Goal: Task Accomplishment & Management: Complete application form

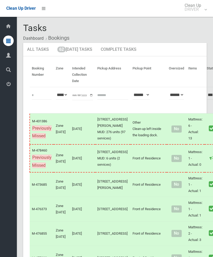
click at [84, 47] on link "62 [DATE] Tasks" at bounding box center [74, 50] width 43 height 14
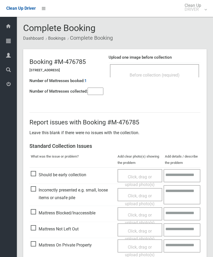
click at [162, 79] on div "Before collection (required)" at bounding box center [155, 75] width 78 height 10
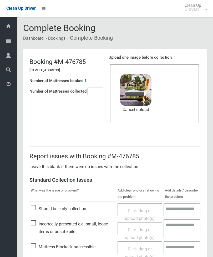
click at [98, 94] on input"] "number" at bounding box center [96, 91] width 16 height 7
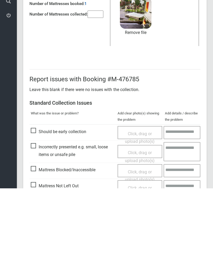
scroll to position [72, 0]
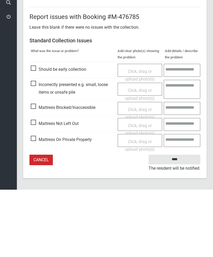
type input"] "*"
click at [180, 222] on input "****" at bounding box center [175, 227] width 52 height 10
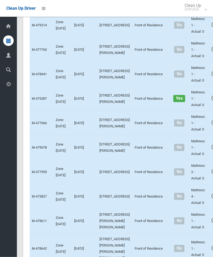
scroll to position [1081, 0]
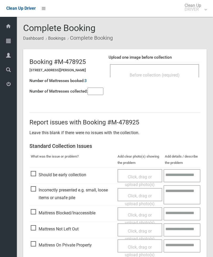
click at [164, 69] on div "Before collection (required)" at bounding box center [154, 70] width 89 height 13
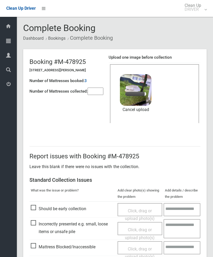
click at [98, 95] on input"] "number" at bounding box center [96, 91] width 16 height 7
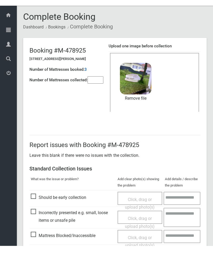
scroll to position [72, 0]
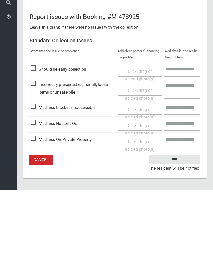
type input"] "*"
click at [179, 222] on input "****" at bounding box center [175, 227] width 52 height 10
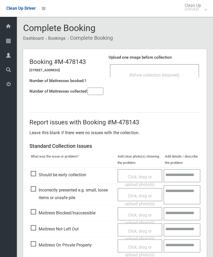
click at [176, 71] on div "Before collection (required)" at bounding box center [155, 75] width 78 height 10
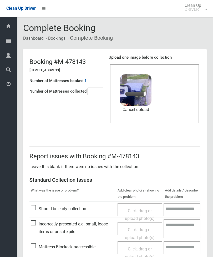
click at [100, 93] on input"] "number" at bounding box center [96, 91] width 16 height 7
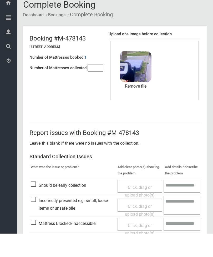
scroll to position [72, 0]
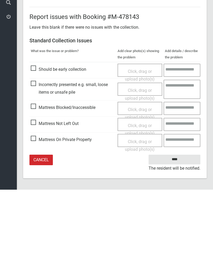
type input"] "*"
click at [184, 222] on input "****" at bounding box center [175, 227] width 52 height 10
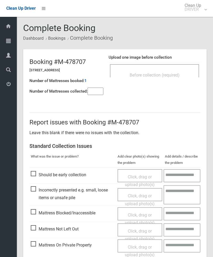
click at [172, 72] on div "Before collection (required)" at bounding box center [155, 75] width 78 height 10
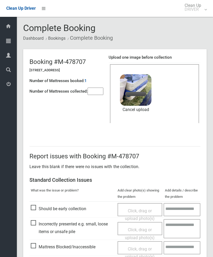
click at [104, 90] on input"] "number" at bounding box center [96, 91] width 16 height 7
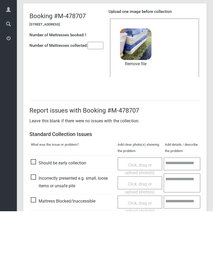
scroll to position [72, 0]
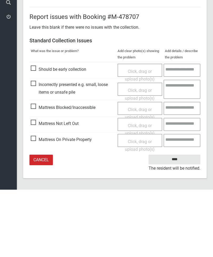
type input"] "*"
click at [180, 222] on input "****" at bounding box center [175, 227] width 52 height 10
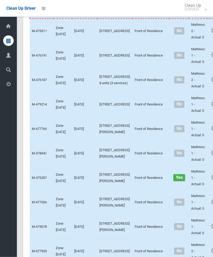
scroll to position [1050, 0]
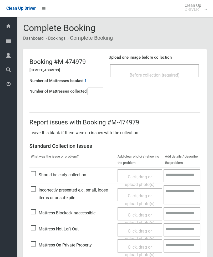
click at [98, 92] on input"] "number" at bounding box center [96, 91] width 16 height 7
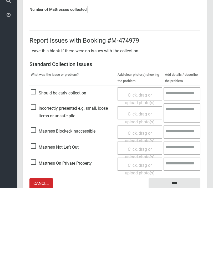
scroll to position [38, 0]
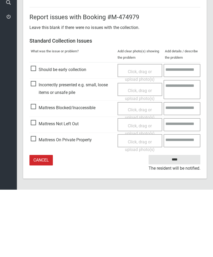
type input"] "*"
click at [35, 188] on span "Mattress Not Left Out" at bounding box center [55, 192] width 48 height 8
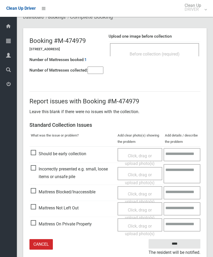
click at [141, 210] on span "Click, drag or upload photo(s)" at bounding box center [140, 214] width 30 height 13
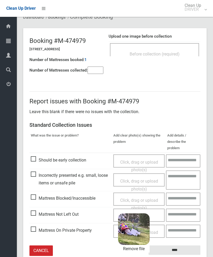
click at [184, 246] on input "****" at bounding box center [175, 251] width 52 height 10
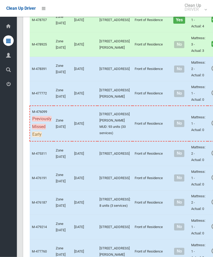
scroll to position [879, 0]
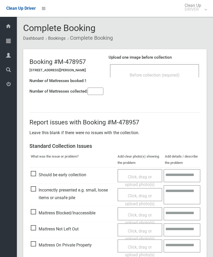
click at [97, 92] on input"] "number" at bounding box center [96, 91] width 16 height 7
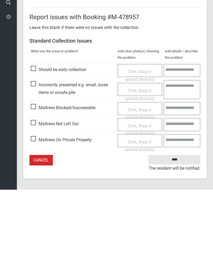
type input"] "*"
click at [37, 188] on span "Mattress Not Left Out" at bounding box center [55, 192] width 48 height 8
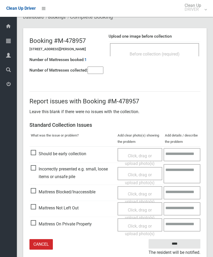
click at [138, 209] on span "Click, drag or upload photo(s)" at bounding box center [140, 214] width 30 height 13
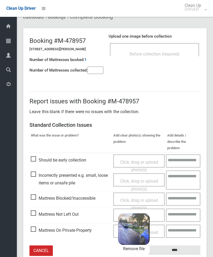
click at [186, 246] on input "****" at bounding box center [175, 251] width 52 height 10
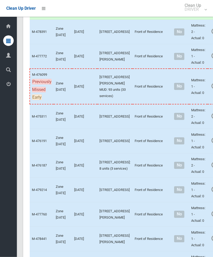
scroll to position [913, 0]
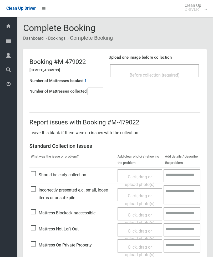
click at [174, 77] on div "Before collection (required)" at bounding box center [155, 75] width 78 height 10
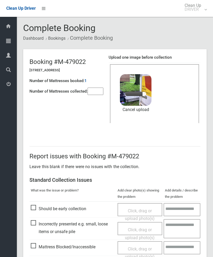
click at [95, 93] on input"] "number" at bounding box center [96, 91] width 16 height 7
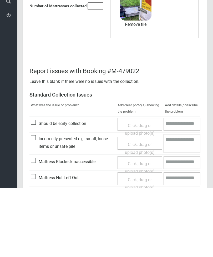
scroll to position [72, 0]
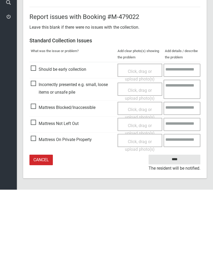
type input"] "*"
click at [176, 222] on input "****" at bounding box center [175, 227] width 52 height 10
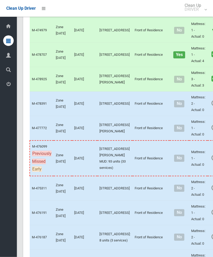
scroll to position [845, 0]
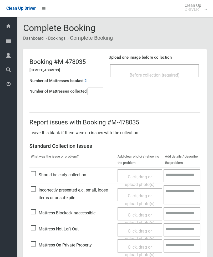
click at [179, 70] on div "Before collection (required)" at bounding box center [155, 75] width 78 height 10
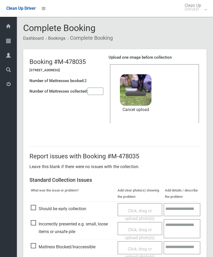
click at [94, 89] on input"] "number" at bounding box center [96, 91] width 16 height 7
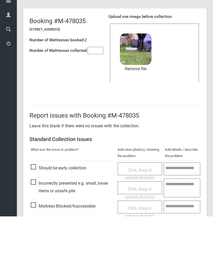
scroll to position [72, 0]
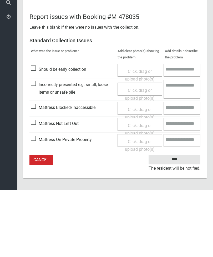
type input"] "*"
click at [177, 222] on input "****" at bounding box center [175, 227] width 52 height 10
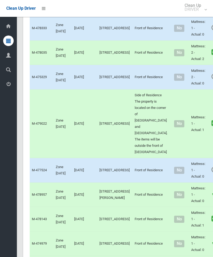
scroll to position [791, 0]
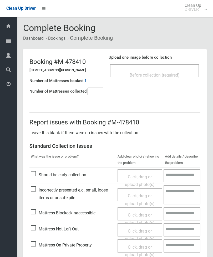
click at [171, 71] on div "Before collection (required)" at bounding box center [155, 75] width 78 height 10
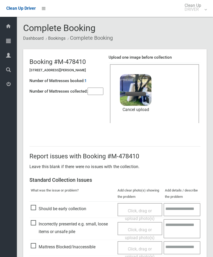
click at [101, 94] on input"] "number" at bounding box center [96, 91] width 16 height 7
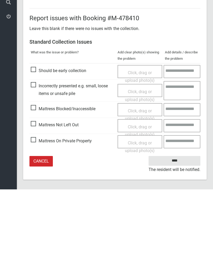
scroll to position [72, 0]
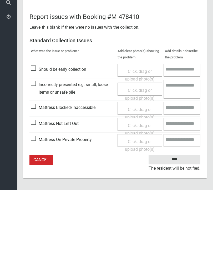
type input"] "*"
click at [179, 222] on input "****" at bounding box center [175, 227] width 52 height 10
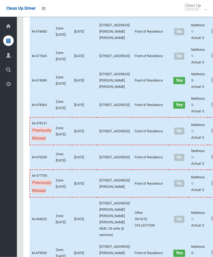
scroll to position [212, 0]
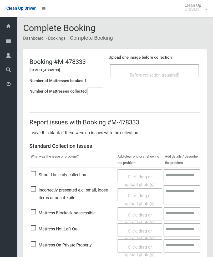
click at [100, 92] on input"] "number" at bounding box center [96, 91] width 16 height 7
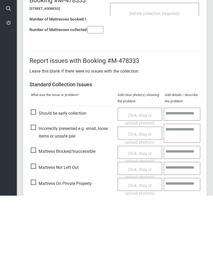
scroll to position [38, 0]
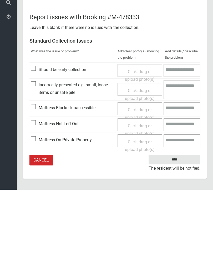
type input"] "*"
click at [37, 188] on span "Mattress Not Left Out" at bounding box center [55, 192] width 48 height 8
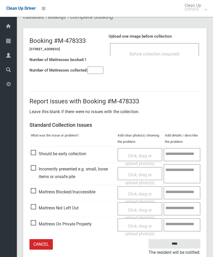
click at [143, 212] on div "Click, drag or upload photo(s)" at bounding box center [140, 215] width 37 height 16
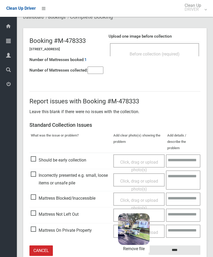
click at [187, 246] on input "****" at bounding box center [175, 251] width 52 height 10
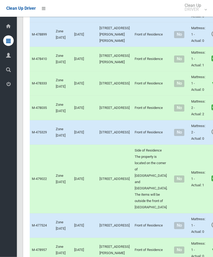
scroll to position [738, 0]
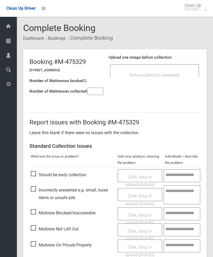
click at [175, 74] on span "Before collection (required)" at bounding box center [155, 75] width 50 height 5
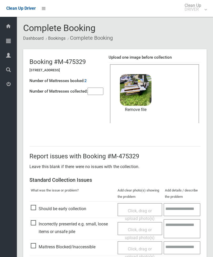
click at [141, 112] on link "Remove file" at bounding box center [136, 110] width 32 height 8
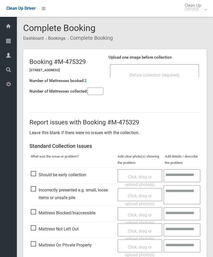
click at [171, 72] on div "Before collection (required)" at bounding box center [155, 75] width 78 height 10
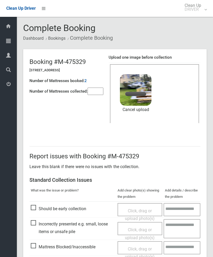
click at [101, 90] on input"] "number" at bounding box center [96, 91] width 16 height 7
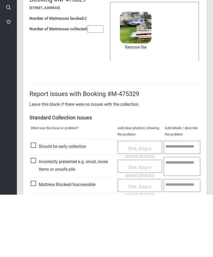
scroll to position [72, 0]
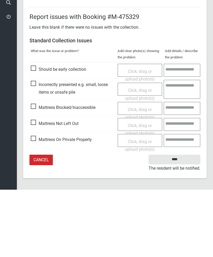
type input"] "*"
click at [174, 222] on input "****" at bounding box center [175, 227] width 52 height 10
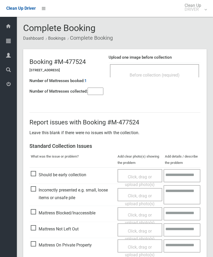
click at [168, 79] on div "Before collection (required)" at bounding box center [155, 75] width 78 height 10
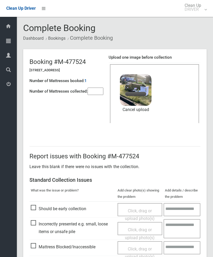
click at [99, 89] on input"] "number" at bounding box center [96, 91] width 16 height 7
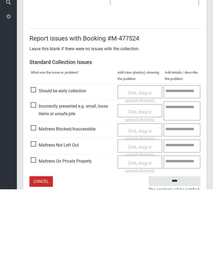
scroll to position [72, 0]
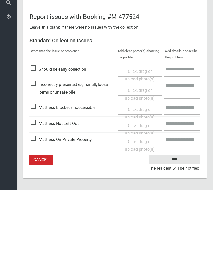
type input"] "*"
click at [179, 222] on input "****" at bounding box center [175, 227] width 52 height 10
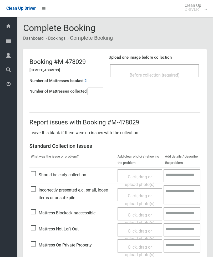
click at [172, 66] on div "Before collection (required)" at bounding box center [154, 70] width 89 height 13
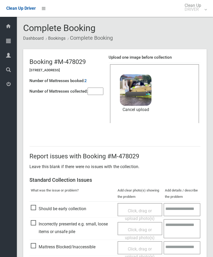
click at [97, 92] on input"] "number" at bounding box center [96, 91] width 16 height 7
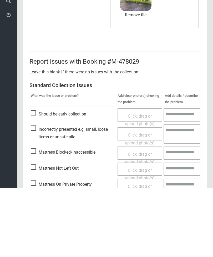
scroll to position [72, 0]
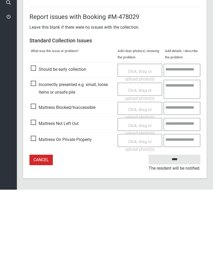
type input"] "*"
click at [177, 222] on input "****" at bounding box center [175, 227] width 52 height 10
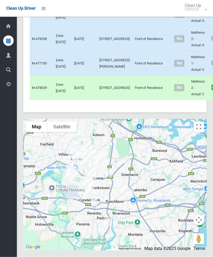
scroll to position [2158, 0]
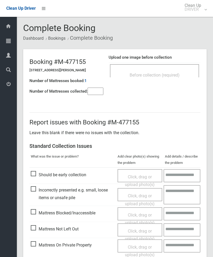
click at [177, 76] on span "Before collection (required)" at bounding box center [155, 75] width 50 height 5
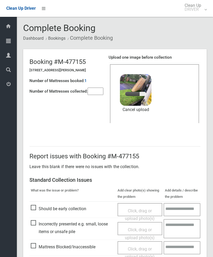
click at [94, 90] on input"] "number" at bounding box center [96, 91] width 16 height 7
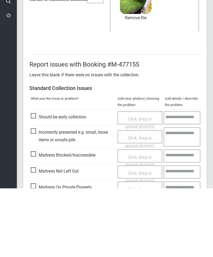
scroll to position [72, 0]
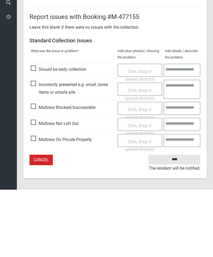
type input"] "*"
click at [174, 222] on input "****" at bounding box center [175, 227] width 52 height 10
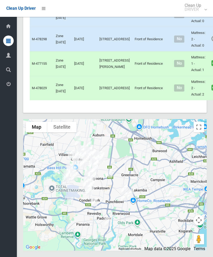
scroll to position [1992, 0]
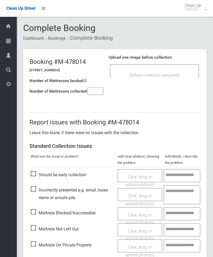
click at [181, 76] on div "Before collection (required)" at bounding box center [155, 75] width 78 height 10
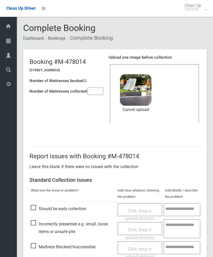
click at [101, 88] on input"] "number" at bounding box center [96, 91] width 16 height 7
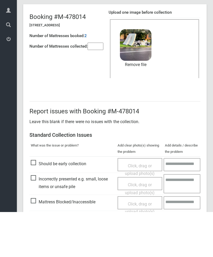
scroll to position [72, 0]
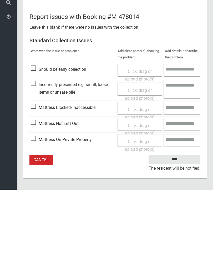
type input"] "*"
click at [193, 222] on input "****" at bounding box center [175, 227] width 52 height 10
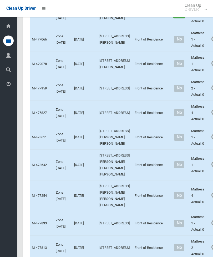
scroll to position [1162, 0]
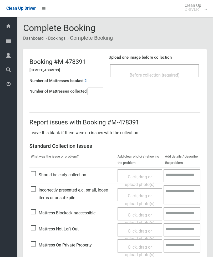
click at [177, 75] on span "Before collection (required)" at bounding box center [155, 75] width 50 height 5
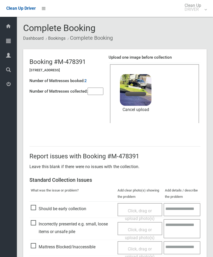
click at [98, 94] on input"] "number" at bounding box center [96, 91] width 16 height 7
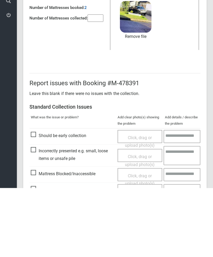
scroll to position [72, 0]
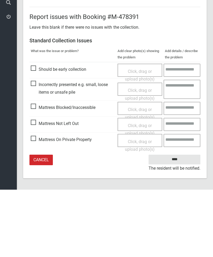
type input"] "*"
click at [184, 222] on input "****" at bounding box center [175, 227] width 52 height 10
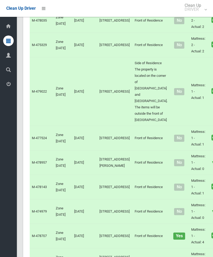
scroll to position [613, 0]
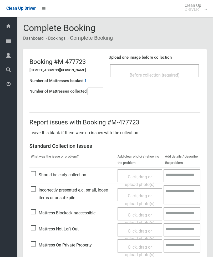
click at [184, 74] on div "Before collection (required)" at bounding box center [155, 75] width 78 height 10
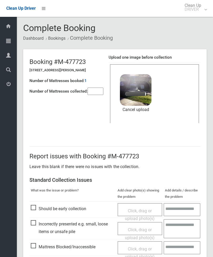
click at [104, 88] on input"] "number" at bounding box center [96, 91] width 16 height 7
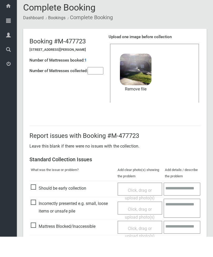
scroll to position [72, 0]
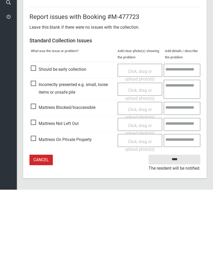
type input"] "*"
click at [177, 222] on input "****" at bounding box center [175, 227] width 52 height 10
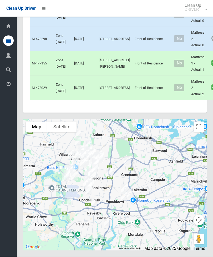
scroll to position [1827, 0]
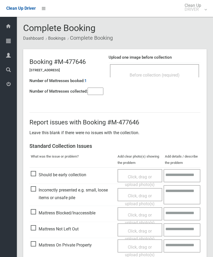
click at [182, 59] on h4 "Upload one image before collection" at bounding box center [155, 57] width 92 height 4
click at [178, 71] on div "Before collection (required)" at bounding box center [155, 75] width 78 height 10
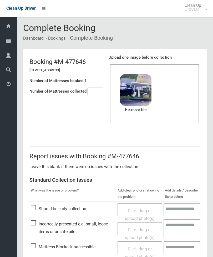
click at [99, 89] on input"] "number" at bounding box center [96, 91] width 16 height 7
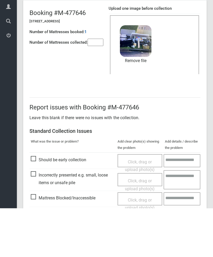
scroll to position [72, 0]
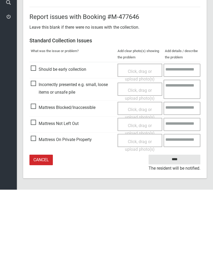
type input"] "*"
click at [177, 222] on input "****" at bounding box center [175, 227] width 52 height 10
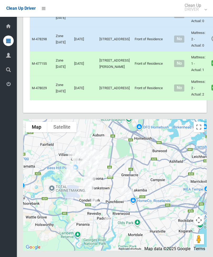
scroll to position [1939, 0]
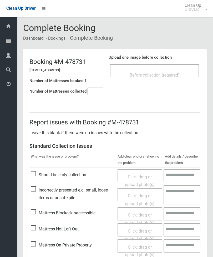
click at [163, 71] on div "Before collection (required)" at bounding box center [155, 75] width 78 height 10
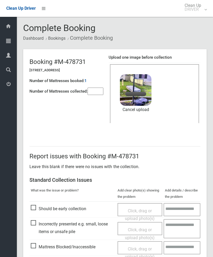
click at [99, 90] on input"] "number" at bounding box center [96, 91] width 16 height 7
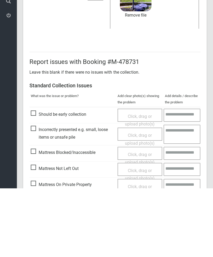
scroll to position [72, 0]
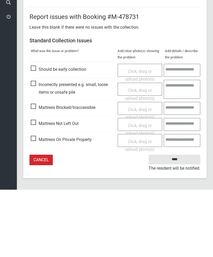
type input"] "*"
click at [175, 222] on input "****" at bounding box center [175, 227] width 52 height 10
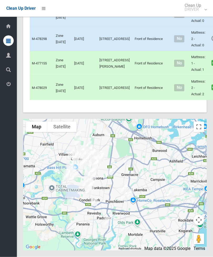
scroll to position [1727, 0]
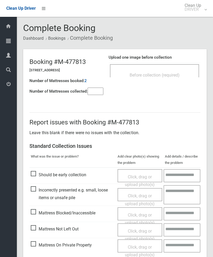
click at [177, 71] on div "Before collection (required)" at bounding box center [155, 75] width 78 height 10
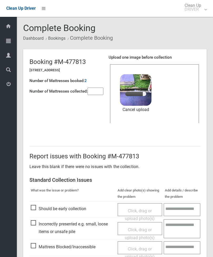
click at [97, 91] on input"] "number" at bounding box center [96, 91] width 16 height 7
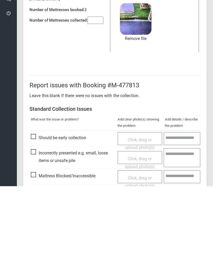
scroll to position [72, 0]
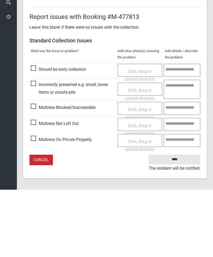
type input"] "*"
click at [177, 222] on input "****" at bounding box center [175, 227] width 52 height 10
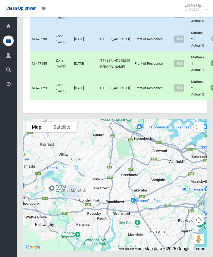
scroll to position [1733, 0]
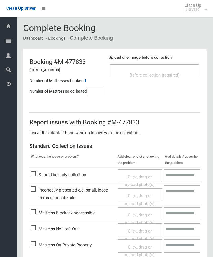
click at [94, 95] on input"] "number" at bounding box center [96, 91] width 16 height 7
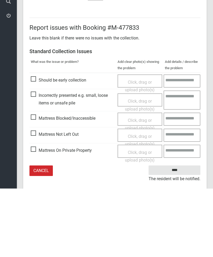
scroll to position [38, 0]
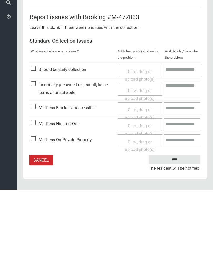
type input"] "*"
click at [35, 188] on span "Mattress Not Left Out" at bounding box center [55, 192] width 48 height 8
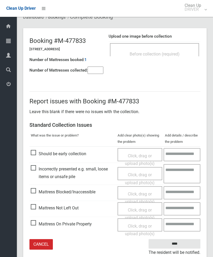
click at [141, 209] on span "Click, drag or upload photo(s)" at bounding box center [140, 214] width 30 height 13
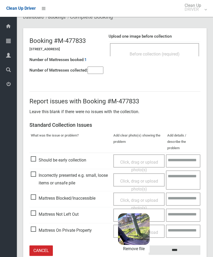
click at [185, 246] on input "****" at bounding box center [175, 251] width 52 height 10
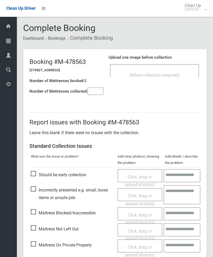
click at [173, 76] on span "Before collection (required)" at bounding box center [155, 75] width 50 height 5
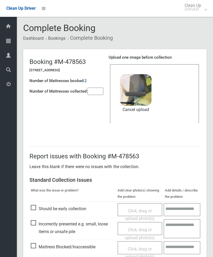
click at [101, 93] on input"] "number" at bounding box center [96, 91] width 16 height 7
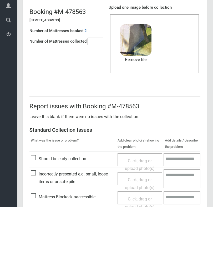
scroll to position [72, 0]
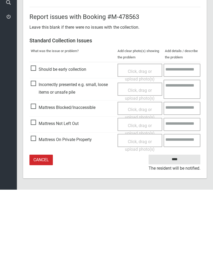
type input"] "*"
click at [177, 222] on input "****" at bounding box center [175, 227] width 52 height 10
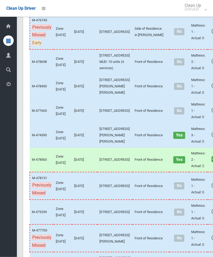
scroll to position [156, 0]
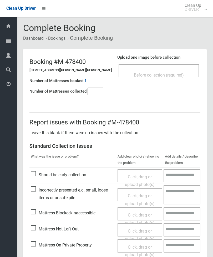
click at [163, 73] on span "Before collection (required)" at bounding box center [159, 75] width 50 height 5
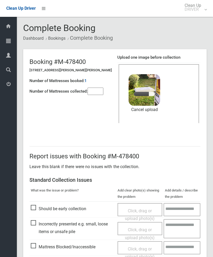
click at [98, 94] on input"] "number" at bounding box center [96, 91] width 16 height 7
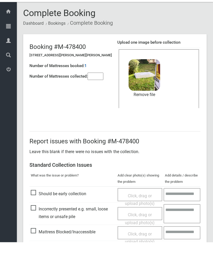
scroll to position [72, 0]
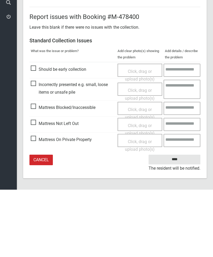
type input"] "*"
click at [174, 222] on input "****" at bounding box center [175, 227] width 52 height 10
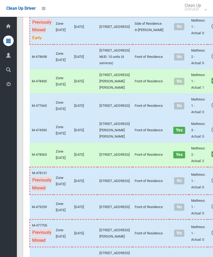
scroll to position [218, 0]
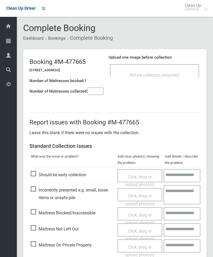
click at [178, 73] on span "Before collection (required)" at bounding box center [155, 75] width 50 height 5
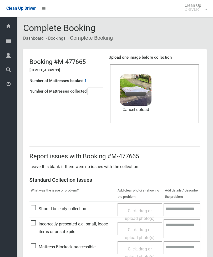
click at [101, 91] on input"] "number" at bounding box center [96, 91] width 16 height 7
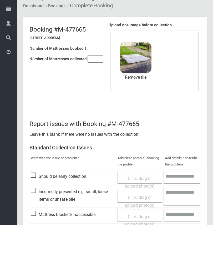
scroll to position [72, 0]
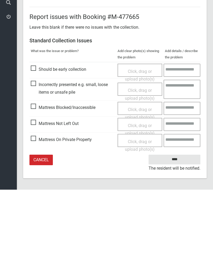
type input"] "*"
click at [177, 222] on input "****" at bounding box center [175, 227] width 52 height 10
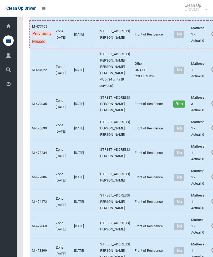
scroll to position [359, 0]
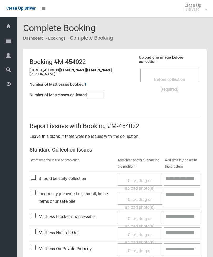
click at [95, 92] on input"] "number" at bounding box center [96, 95] width 16 height 7
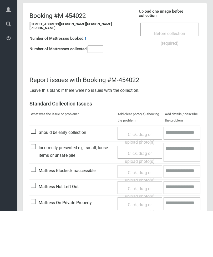
scroll to position [38, 0]
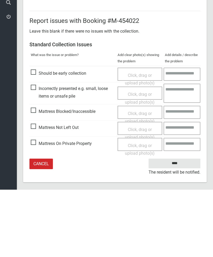
type input"] "*"
click at [34, 191] on span "Mattress Not Left Out" at bounding box center [55, 195] width 48 height 8
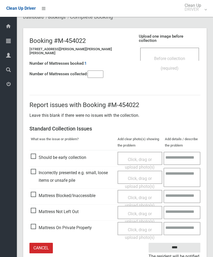
click at [137, 212] on div "Click, drag or upload photo(s)" at bounding box center [140, 218] width 37 height 16
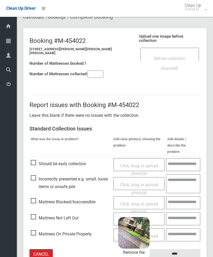
click at [188, 249] on input "****" at bounding box center [175, 254] width 52 height 10
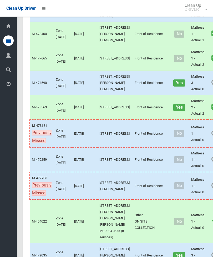
scroll to position [207, 0]
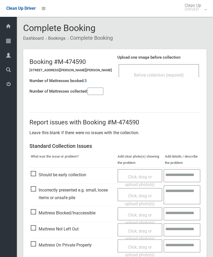
click at [172, 74] on span "Before collection (required)" at bounding box center [159, 75] width 50 height 5
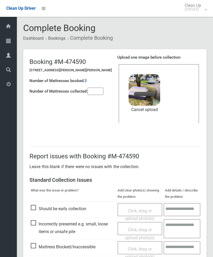
click at [96, 95] on input"] "number" at bounding box center [96, 91] width 16 height 7
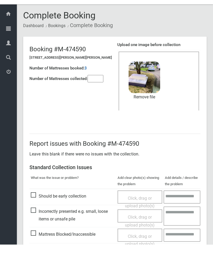
scroll to position [72, 0]
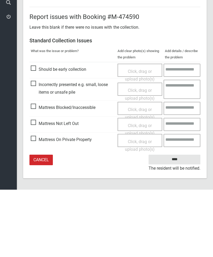
type input"] "*"
click at [180, 222] on input "****" at bounding box center [175, 227] width 52 height 10
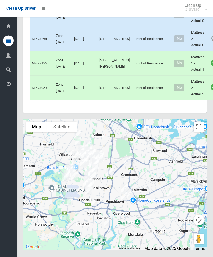
scroll to position [1925, 0]
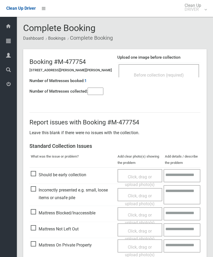
click at [161, 69] on div "Before collection (required)" at bounding box center [159, 70] width 81 height 13
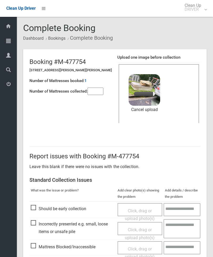
click at [99, 90] on input"] "number" at bounding box center [96, 91] width 16 height 7
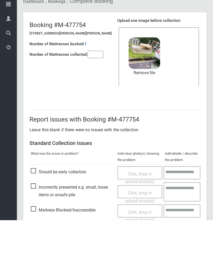
scroll to position [72, 0]
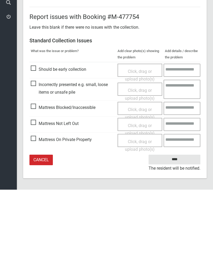
type input"] "*"
click at [174, 222] on input "****" at bounding box center [175, 227] width 52 height 10
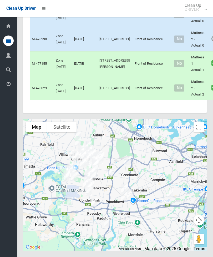
scroll to position [1971, 0]
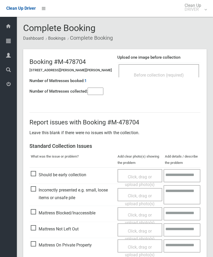
click at [177, 66] on div "Before collection (required)" at bounding box center [159, 70] width 81 height 13
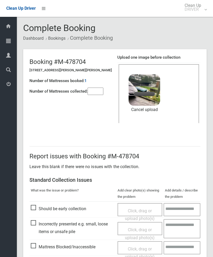
click at [103, 93] on input"] "number" at bounding box center [96, 91] width 16 height 7
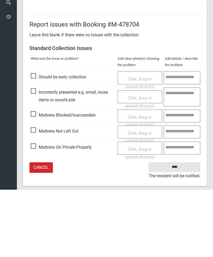
scroll to position [72, 0]
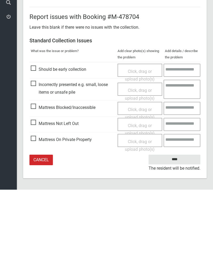
type input"] "*"
click at [174, 222] on input "****" at bounding box center [175, 227] width 52 height 10
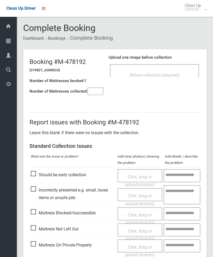
click at [168, 71] on div "Before collection (required)" at bounding box center [155, 75] width 78 height 10
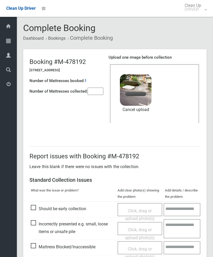
click at [94, 95] on input"] "number" at bounding box center [96, 91] width 16 height 7
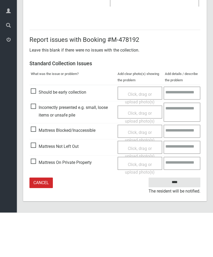
type input"] "*"
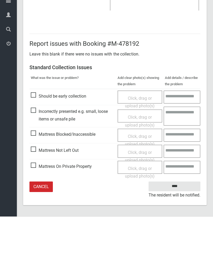
click at [177, 222] on input "****" at bounding box center [175, 227] width 52 height 10
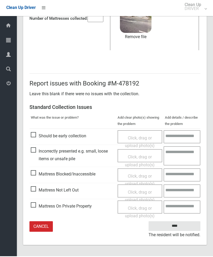
scroll to position [55, 0]
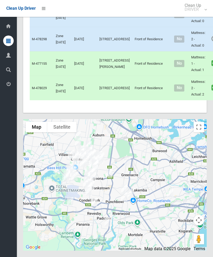
scroll to position [2005, 0]
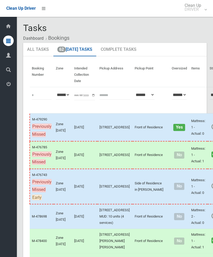
click at [80, 50] on link "62 Today's Tasks" at bounding box center [74, 50] width 43 height 14
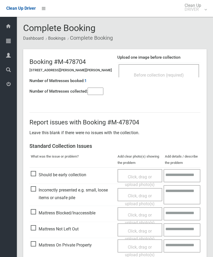
click at [164, 75] on span "Before collection (required)" at bounding box center [159, 75] width 50 height 5
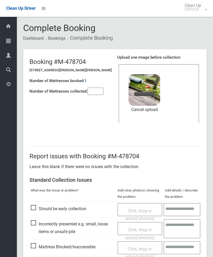
click at [97, 89] on input"] "number" at bounding box center [96, 91] width 16 height 7
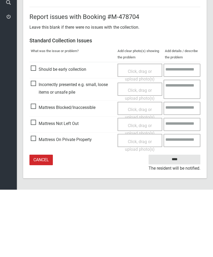
type input"] "*"
click at [176, 222] on input "****" at bounding box center [175, 227] width 52 height 10
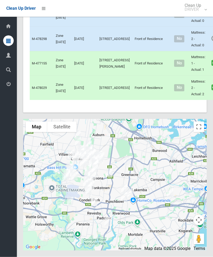
scroll to position [2142, 0]
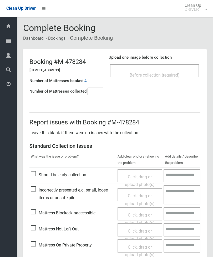
click at [193, 58] on h4 "Upload one image before collection" at bounding box center [155, 57] width 92 height 4
click at [181, 74] on div "Before collection (required)" at bounding box center [155, 75] width 78 height 10
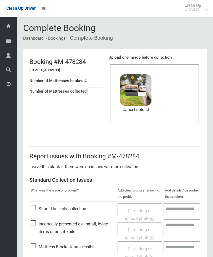
click at [94, 92] on input"] "number" at bounding box center [96, 91] width 16 height 7
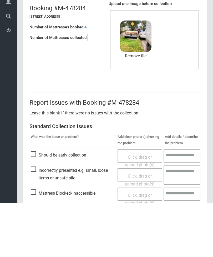
scroll to position [72, 0]
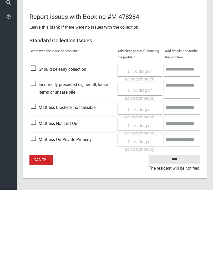
type input"] "*"
click at [176, 222] on input "****" at bounding box center [175, 227] width 52 height 10
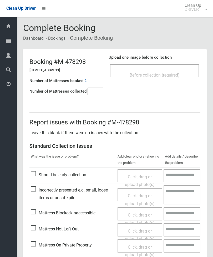
click at [174, 66] on div "Before collection (required)" at bounding box center [154, 70] width 89 height 13
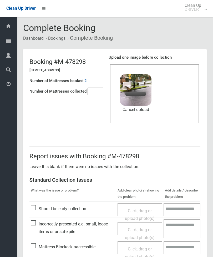
click at [95, 93] on input"] "number" at bounding box center [96, 91] width 16 height 7
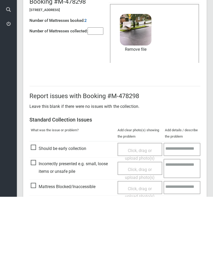
scroll to position [72, 0]
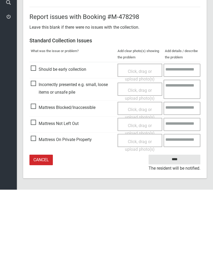
type input"] "*"
click at [177, 222] on input "****" at bounding box center [175, 227] width 52 height 10
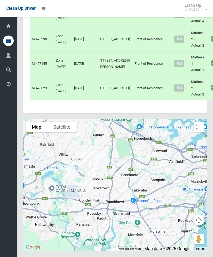
scroll to position [1742, 0]
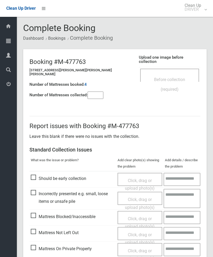
click at [179, 69] on div "Before collection (required)" at bounding box center [169, 75] width 59 height 13
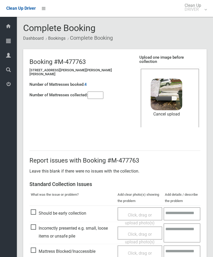
click at [98, 92] on input"] "number" at bounding box center [96, 95] width 16 height 7
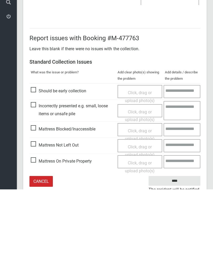
scroll to position [72, 0]
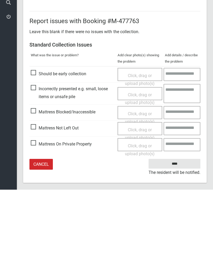
type input"] "*"
click at [177, 227] on input "****" at bounding box center [175, 232] width 52 height 10
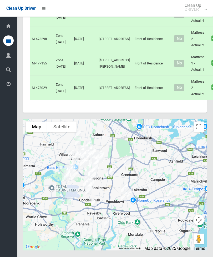
scroll to position [1727, 0]
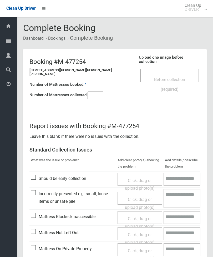
click at [171, 67] on td "Before collection (required)" at bounding box center [170, 75] width 62 height 16
click at [180, 77] on span "Before collection (required)" at bounding box center [169, 84] width 31 height 15
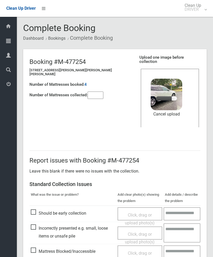
click at [101, 94] on input"] "number" at bounding box center [96, 95] width 16 height 7
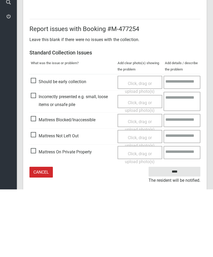
scroll to position [72, 0]
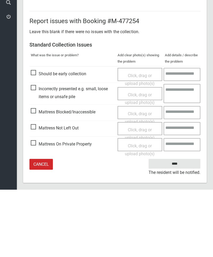
type input"] "*"
click at [179, 227] on input "****" at bounding box center [175, 232] width 52 height 10
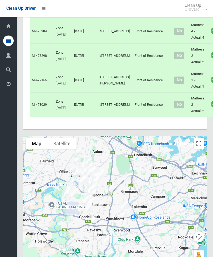
scroll to position [1645, 0]
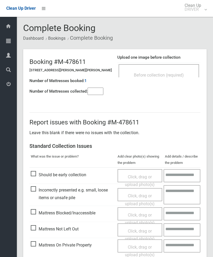
click at [174, 84] on div "Upload one image before collection Before collection (required)" at bounding box center [158, 68] width 83 height 33
click at [179, 70] on div "Before collection (required)" at bounding box center [159, 75] width 69 height 10
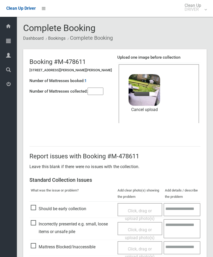
click at [100, 88] on input"] "number" at bounding box center [96, 91] width 16 height 7
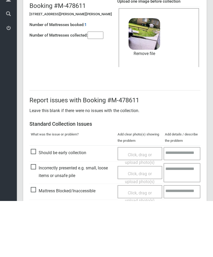
scroll to position [72, 0]
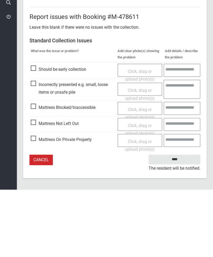
type input"] "*"
click at [176, 222] on input "****" at bounding box center [175, 227] width 52 height 10
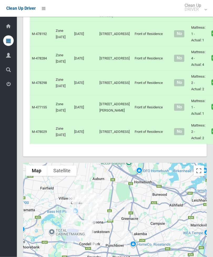
scroll to position [1619, 0]
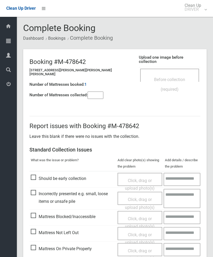
click at [169, 69] on div "Before collection (required)" at bounding box center [169, 75] width 59 height 13
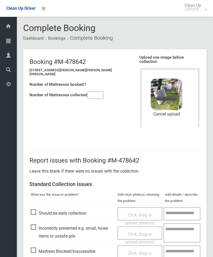
click at [104, 92] on input"] "number" at bounding box center [96, 95] width 16 height 7
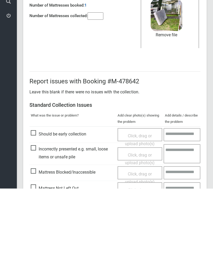
scroll to position [72, 0]
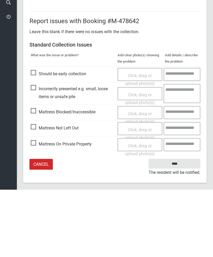
type input"] "*"
click at [170, 227] on input "****" at bounding box center [175, 232] width 52 height 10
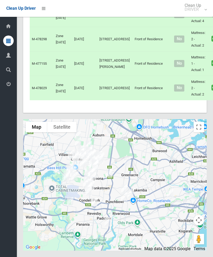
scroll to position [1939, 0]
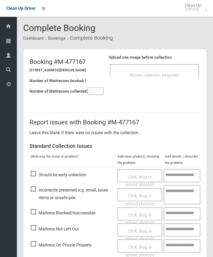
click at [163, 68] on div "Before collection (required)" at bounding box center [154, 70] width 89 height 13
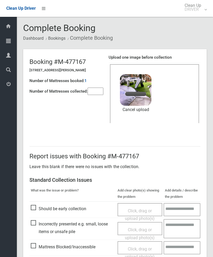
click at [99, 91] on input"] "number" at bounding box center [96, 91] width 16 height 7
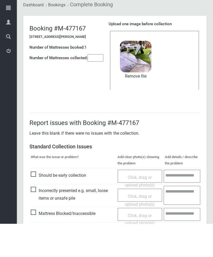
scroll to position [72, 0]
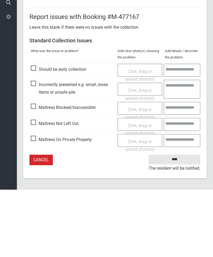
type input"] "*"
click at [176, 222] on input "****" at bounding box center [175, 227] width 52 height 10
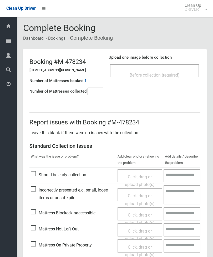
click at [163, 74] on span "Before collection (required)" at bounding box center [155, 75] width 50 height 5
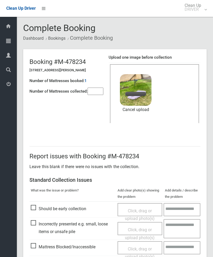
click at [99, 92] on input"] "number" at bounding box center [96, 91] width 16 height 7
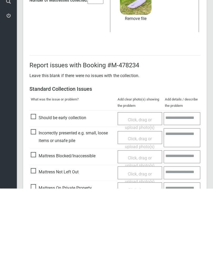
scroll to position [72, 0]
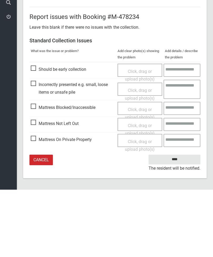
type input"] "*"
click at [178, 222] on input "****" at bounding box center [175, 227] width 52 height 10
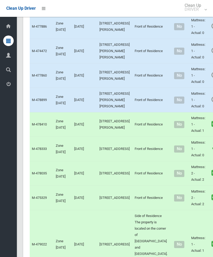
scroll to position [465, 0]
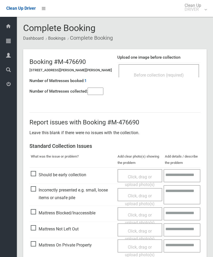
click at [89, 92] on input"] "number" at bounding box center [96, 91] width 16 height 7
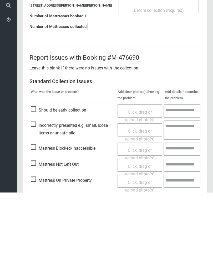
scroll to position [38, 0]
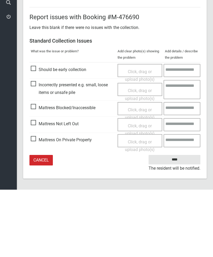
type input"] "*"
click at [35, 188] on span "Mattress Not Left Out" at bounding box center [55, 192] width 48 height 8
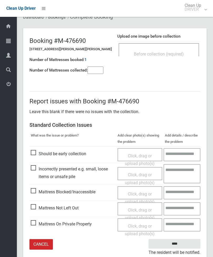
click at [145, 209] on span "Click, drag or upload photo(s)" at bounding box center [140, 214] width 30 height 13
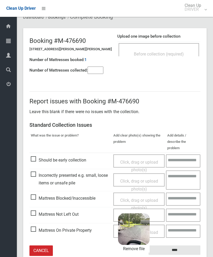
click at [184, 246] on input "****" at bounding box center [175, 251] width 52 height 10
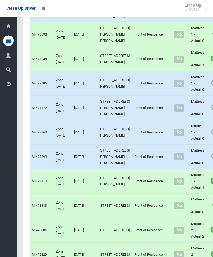
scroll to position [447, 0]
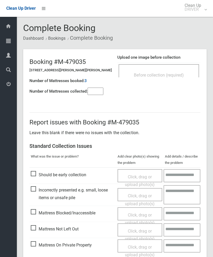
click at [169, 73] on span "Before collection (required)" at bounding box center [159, 75] width 50 height 5
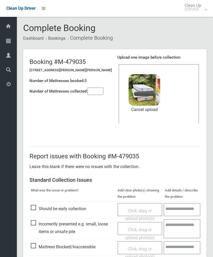
click at [99, 90] on input"] "number" at bounding box center [96, 91] width 16 height 7
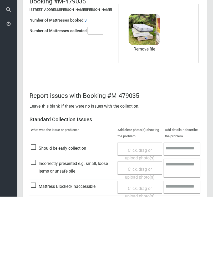
scroll to position [72, 0]
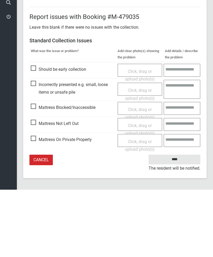
type input"] "*"
click at [174, 222] on input "****" at bounding box center [175, 227] width 52 height 10
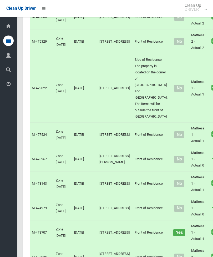
scroll to position [660, 0]
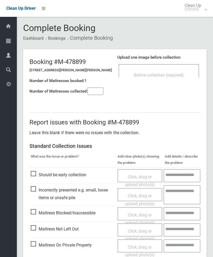
click at [96, 93] on input"] "number" at bounding box center [96, 91] width 16 height 7
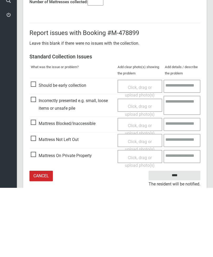
scroll to position [38, 0]
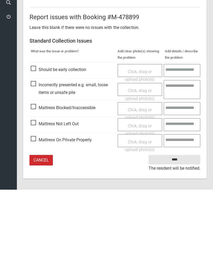
type input"] "*"
click at [36, 188] on span "Mattress Not Left Out" at bounding box center [55, 192] width 48 height 8
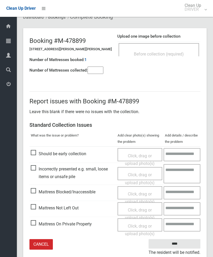
click at [141, 209] on span "Click, drag or upload photo(s)" at bounding box center [140, 214] width 30 height 13
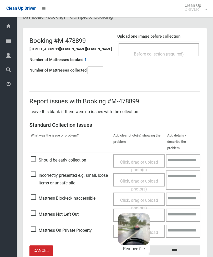
click at [184, 246] on input "****" at bounding box center [175, 251] width 52 height 10
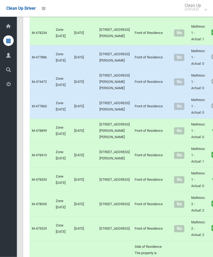
scroll to position [479, 0]
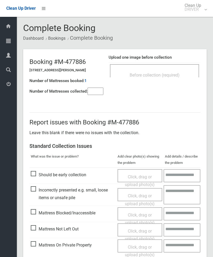
click at [159, 71] on div "Before collection (required)" at bounding box center [155, 75] width 78 height 10
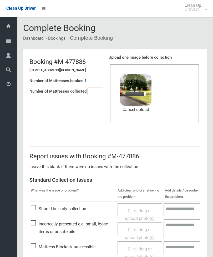
click at [94, 91] on input"] "number" at bounding box center [96, 91] width 16 height 7
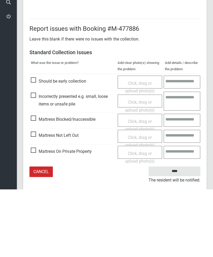
scroll to position [72, 0]
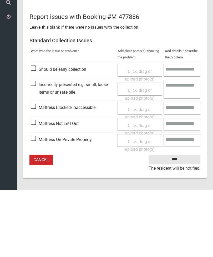
type input"] "*"
click at [175, 222] on input "****" at bounding box center [175, 227] width 52 height 10
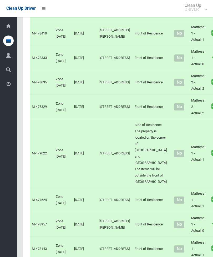
scroll to position [622, 0]
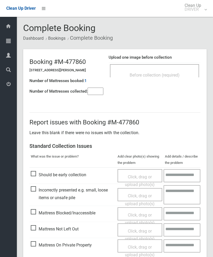
click at [170, 71] on div "Before collection (required)" at bounding box center [155, 75] width 78 height 10
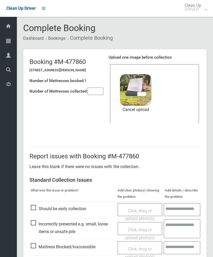
click at [96, 90] on input"] "number" at bounding box center [96, 91] width 16 height 7
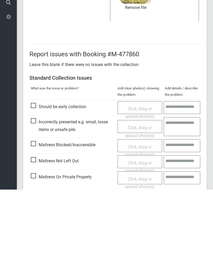
scroll to position [72, 0]
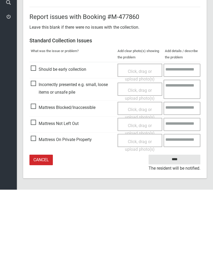
type input"] "*"
click at [178, 222] on input "****" at bounding box center [175, 227] width 52 height 10
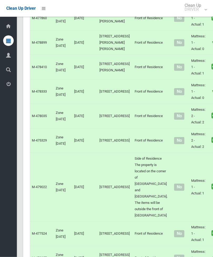
scroll to position [567, 0]
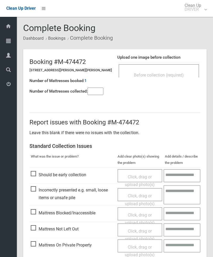
click at [102, 93] on input"] "number" at bounding box center [96, 91] width 16 height 7
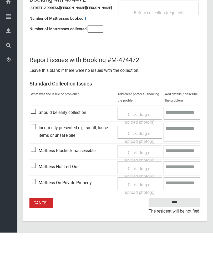
type input"] "*"
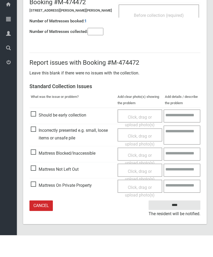
click at [35, 188] on span "Mattress Not Left Out" at bounding box center [55, 192] width 48 height 8
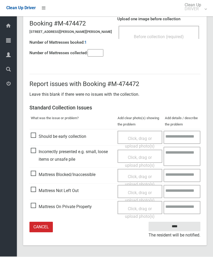
scroll to position [21, 0]
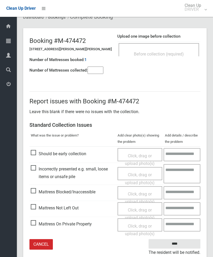
click at [141, 210] on span "Click, drag or upload photo(s)" at bounding box center [140, 214] width 30 height 13
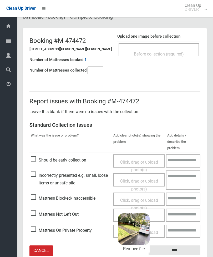
click at [185, 246] on input "****" at bounding box center [175, 251] width 52 height 10
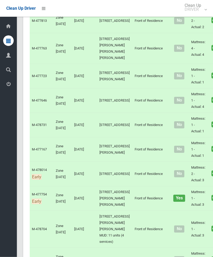
scroll to position [1393, 0]
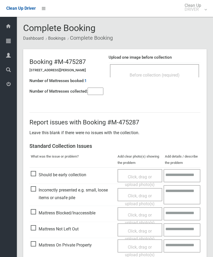
click at [163, 72] on div "Before collection (required)" at bounding box center [155, 75] width 78 height 10
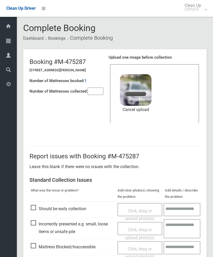
click at [142, 107] on link "Cancel upload" at bounding box center [136, 110] width 32 height 8
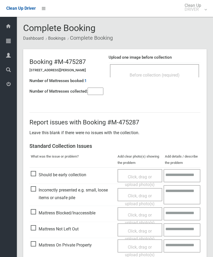
click at [168, 74] on span "Before collection (required)" at bounding box center [155, 75] width 50 height 5
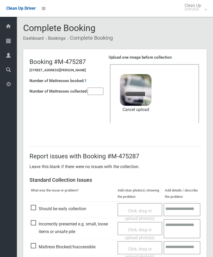
click at [97, 89] on input"] "number" at bounding box center [96, 91] width 16 height 7
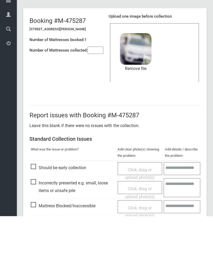
scroll to position [72, 0]
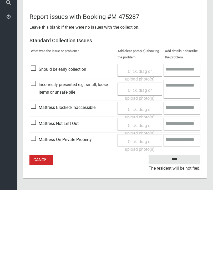
type input"] "*"
click at [174, 222] on input "****" at bounding box center [175, 227] width 52 height 10
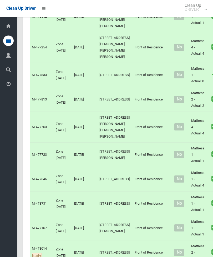
scroll to position [1315, 0]
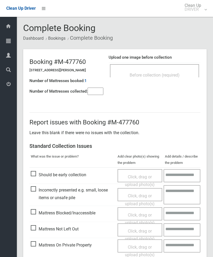
click at [89, 95] on input"] "number" at bounding box center [96, 91] width 16 height 7
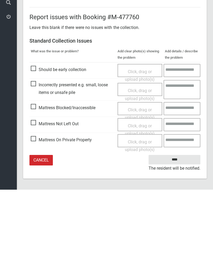
type input"] "*"
click at [37, 188] on span "Mattress Not Left Out" at bounding box center [55, 192] width 48 height 8
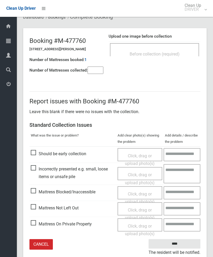
click at [144, 208] on span "Click, drag or upload photo(s)" at bounding box center [140, 214] width 30 height 13
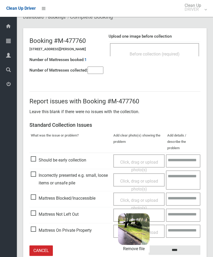
click at [181, 246] on input "****" at bounding box center [175, 251] width 52 height 10
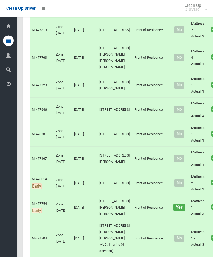
scroll to position [1383, 0]
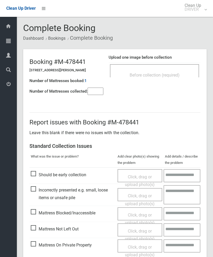
click at [93, 92] on input"] "number" at bounding box center [96, 91] width 16 height 7
type input"] "*"
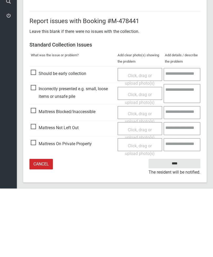
scroll to position [38, 0]
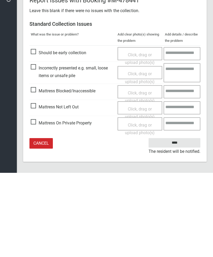
type input"] "*"
click at [34, 188] on span "Mattress Not Left Out" at bounding box center [55, 192] width 48 height 8
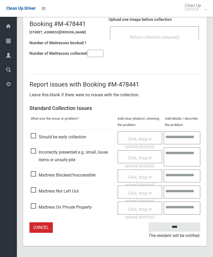
click at [139, 192] on span "Click, drag or upload photo(s)" at bounding box center [140, 197] width 30 height 13
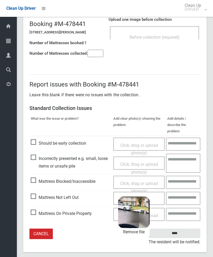
click at [185, 229] on input "****" at bounding box center [175, 234] width 52 height 10
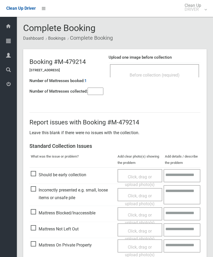
click at [174, 67] on div "Before collection (required)" at bounding box center [154, 70] width 89 height 13
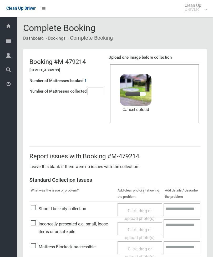
click at [99, 94] on input"] "number" at bounding box center [96, 91] width 16 height 7
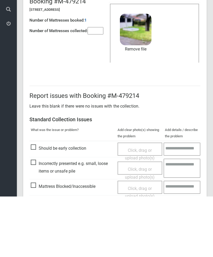
scroll to position [72, 0]
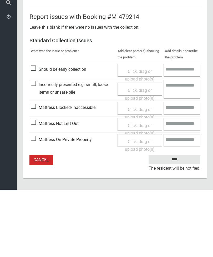
type input"] "*"
click at [176, 222] on input "****" at bounding box center [175, 227] width 52 height 10
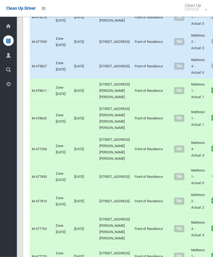
scroll to position [1214, 0]
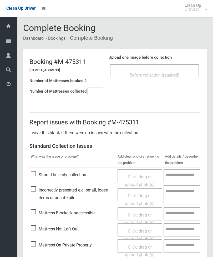
click at [170, 70] on div "Before collection (required)" at bounding box center [154, 70] width 89 height 13
click at [164, 74] on span "Before collection (required)" at bounding box center [155, 75] width 50 height 5
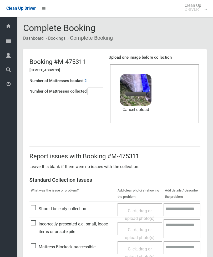
click at [102, 90] on input"] "number" at bounding box center [96, 91] width 16 height 7
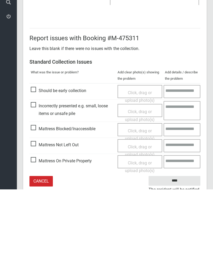
scroll to position [72, 0]
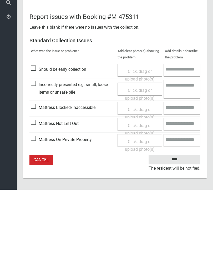
type input"] "*"
click at [172, 222] on input "****" at bounding box center [175, 227] width 52 height 10
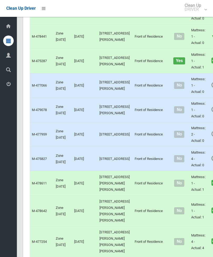
scroll to position [1125, 0]
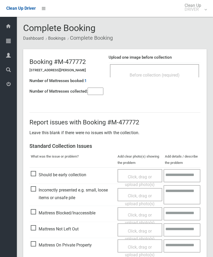
click at [99, 94] on input"] "number" at bounding box center [96, 91] width 16 height 7
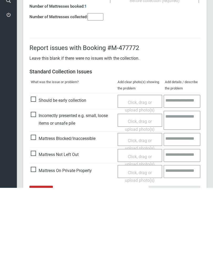
scroll to position [38, 0]
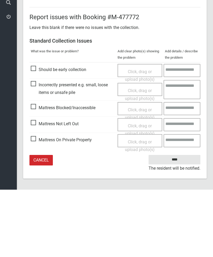
type input"] "*"
click at [33, 188] on span "Mattress Not Left Out" at bounding box center [55, 192] width 48 height 8
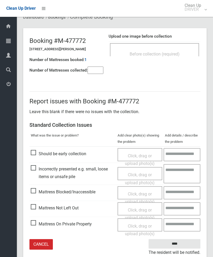
click at [143, 209] on span "Click, drag or upload photo(s)" at bounding box center [140, 214] width 30 height 13
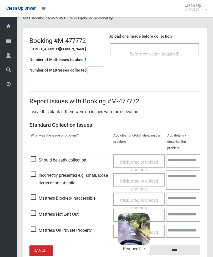
click at [188, 246] on input "****" at bounding box center [175, 251] width 52 height 10
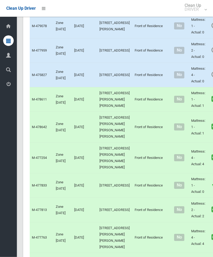
scroll to position [1203, 0]
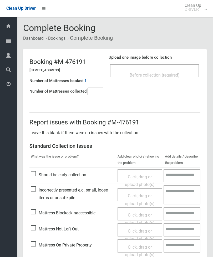
click at [174, 69] on div "Before collection (required)" at bounding box center [154, 70] width 89 height 13
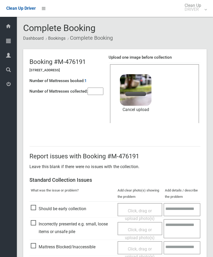
click at [97, 88] on input"] "number" at bounding box center [96, 91] width 16 height 7
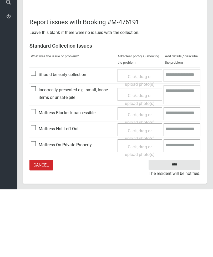
scroll to position [72, 0]
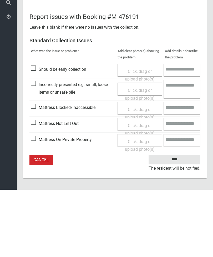
type input"] "*"
click at [176, 222] on input "****" at bounding box center [175, 227] width 52 height 10
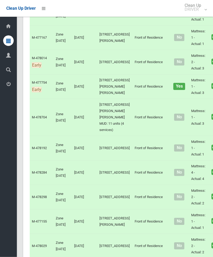
scroll to position [1504, 0]
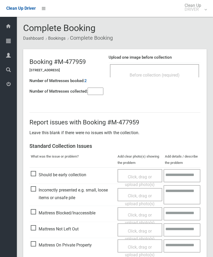
click at [169, 74] on span "Before collection (required)" at bounding box center [155, 75] width 50 height 5
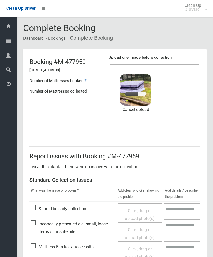
click at [95, 91] on input"] "number" at bounding box center [96, 91] width 16 height 7
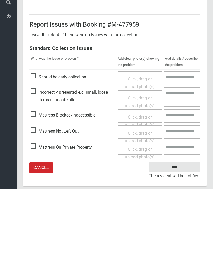
scroll to position [72, 0]
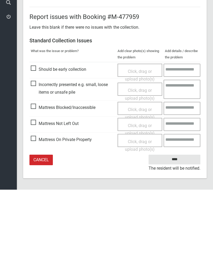
type input"] "*"
click at [177, 222] on input "****" at bounding box center [175, 227] width 52 height 10
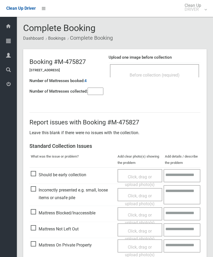
click at [99, 93] on input"] "number" at bounding box center [96, 91] width 16 height 7
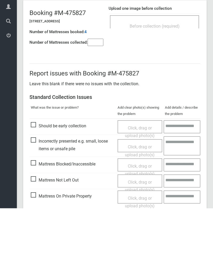
scroll to position [38, 0]
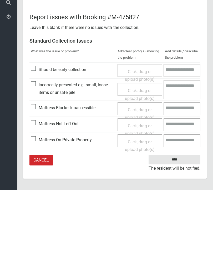
type input"] "*"
click at [36, 188] on span "Mattress Not Left Out" at bounding box center [55, 192] width 48 height 8
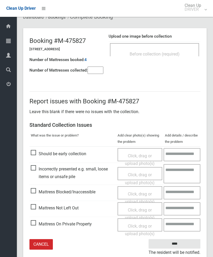
click at [138, 211] on div "Click, drag or upload photo(s)" at bounding box center [140, 215] width 37 height 16
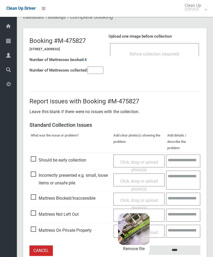
click at [182, 246] on input "****" at bounding box center [175, 251] width 52 height 10
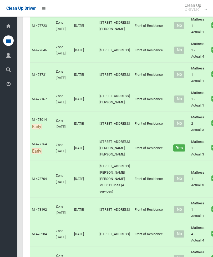
click at [201, 184] on div at bounding box center [106, 128] width 213 height 257
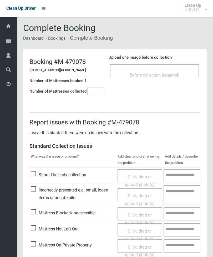
click at [174, 73] on span "Before collection (required)" at bounding box center [155, 75] width 50 height 5
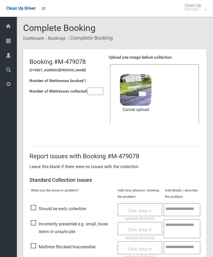
click at [96, 90] on input"] "number" at bounding box center [96, 91] width 16 height 7
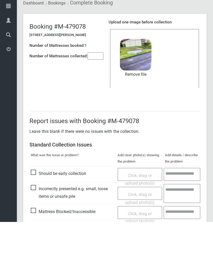
scroll to position [72, 0]
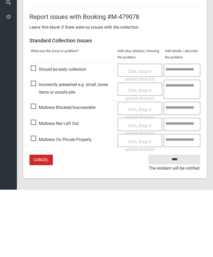
type input"] "*"
click at [176, 222] on input "****" at bounding box center [175, 227] width 52 height 10
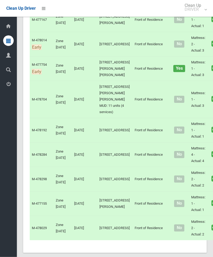
scroll to position [1530, 0]
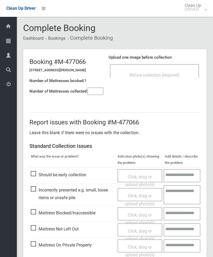
click at [171, 67] on div "Before collection (required)" at bounding box center [154, 70] width 89 height 13
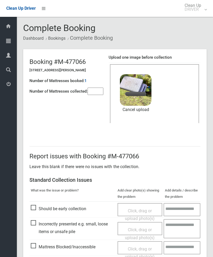
click at [139, 110] on link "Cancel upload" at bounding box center [136, 110] width 32 height 8
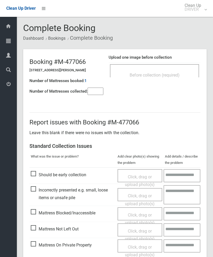
click at [170, 70] on div "Before collection (required)" at bounding box center [155, 75] width 78 height 10
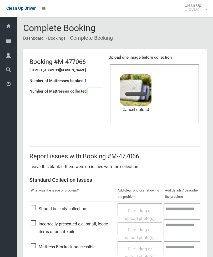
click at [97, 95] on input"] "number" at bounding box center [96, 91] width 16 height 7
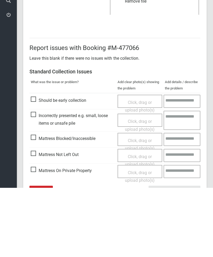
scroll to position [72, 0]
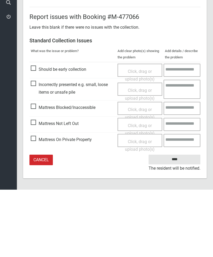
type input"] "*"
click at [178, 222] on input "****" at bounding box center [175, 227] width 52 height 10
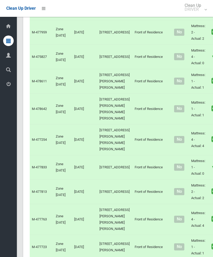
scroll to position [1239, 0]
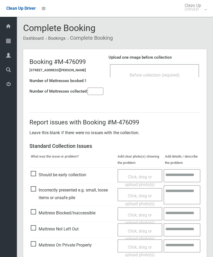
click at [171, 73] on span "Before collection (required)" at bounding box center [155, 75] width 50 height 5
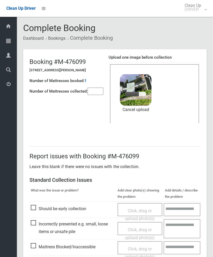
click at [95, 94] on input"] "number" at bounding box center [96, 91] width 16 height 7
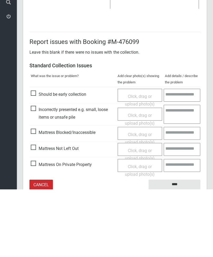
scroll to position [72, 0]
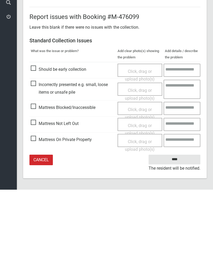
type input"] "*"
click at [175, 222] on input "****" at bounding box center [175, 227] width 52 height 10
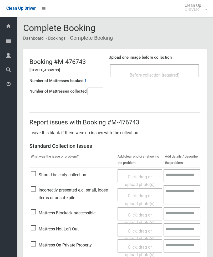
click at [176, 66] on div "Before collection (required)" at bounding box center [154, 70] width 89 height 13
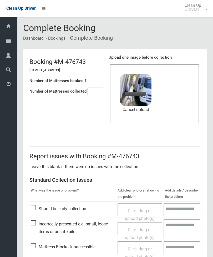
click at [95, 92] on input"] "number" at bounding box center [96, 91] width 16 height 7
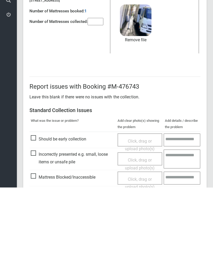
scroll to position [72, 0]
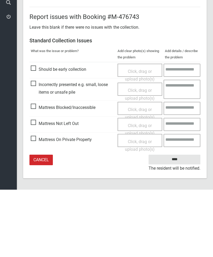
type input"] "*"
click at [167, 222] on input "****" at bounding box center [175, 227] width 52 height 10
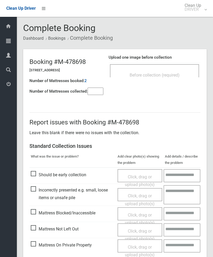
click at [159, 71] on div "Before collection (required)" at bounding box center [155, 75] width 78 height 10
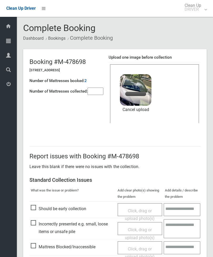
click at [96, 89] on input"] "number" at bounding box center [96, 91] width 16 height 7
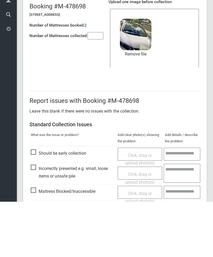
scroll to position [72, 0]
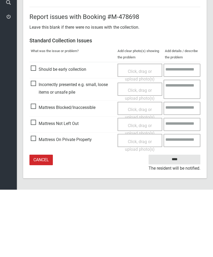
type input"] "*"
click at [176, 222] on input "****" at bounding box center [175, 227] width 52 height 10
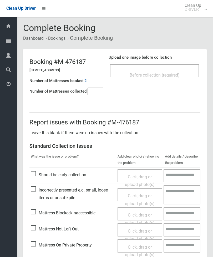
click at [169, 75] on span "Before collection (required)" at bounding box center [155, 75] width 50 height 5
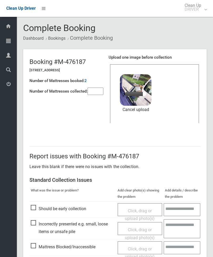
click at [96, 94] on input"] "number" at bounding box center [96, 91] width 16 height 7
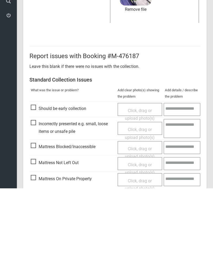
scroll to position [72, 0]
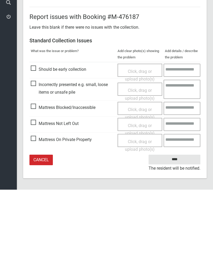
type input"] "*"
click at [178, 222] on input "****" at bounding box center [175, 227] width 52 height 10
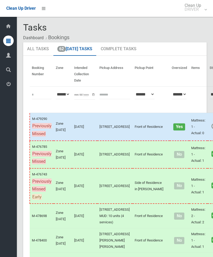
scroll to position [1, 0]
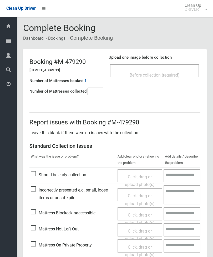
click at [176, 69] on div "Before collection (required)" at bounding box center [154, 70] width 89 height 13
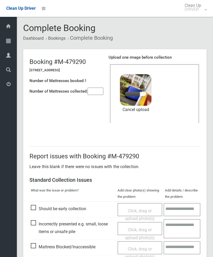
click at [100, 89] on input"] "number" at bounding box center [96, 91] width 16 height 7
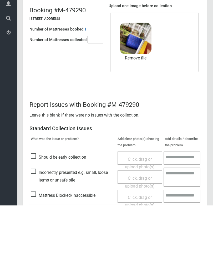
scroll to position [72, 0]
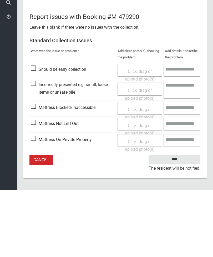
type input"] "*"
click at [176, 222] on input "****" at bounding box center [175, 227] width 52 height 10
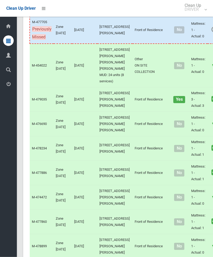
scroll to position [365, 0]
